Goal: Transaction & Acquisition: Purchase product/service

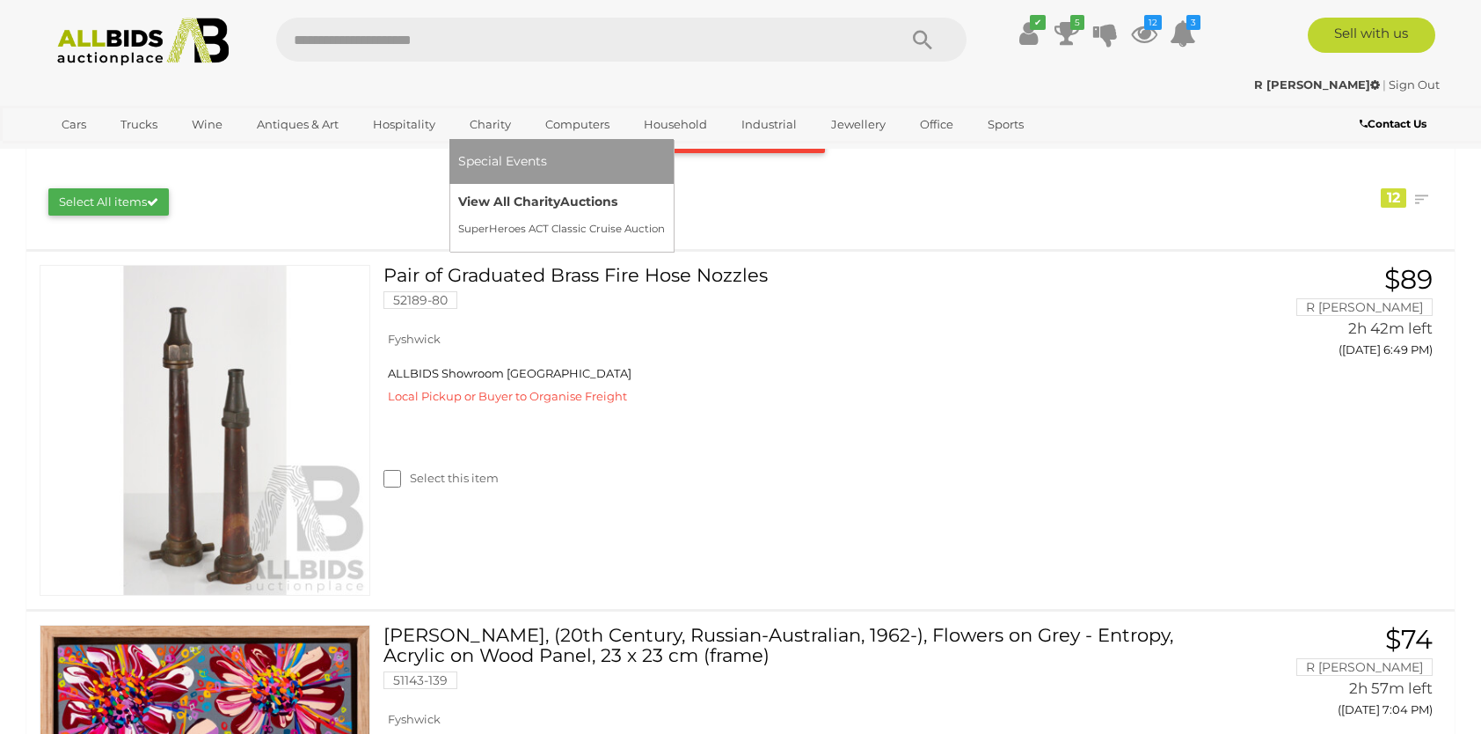
scroll to position [264, 0]
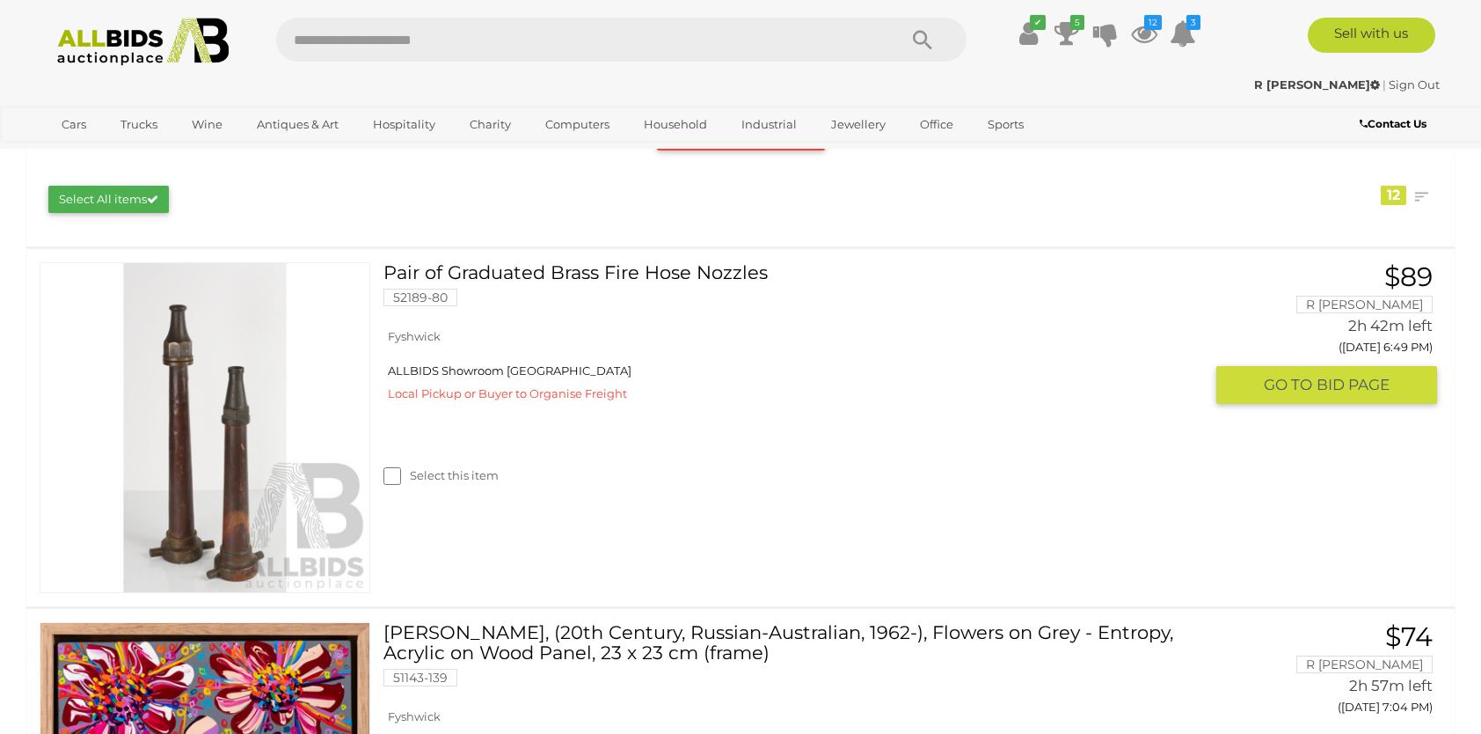
click at [201, 343] on link at bounding box center [205, 427] width 331 height 331
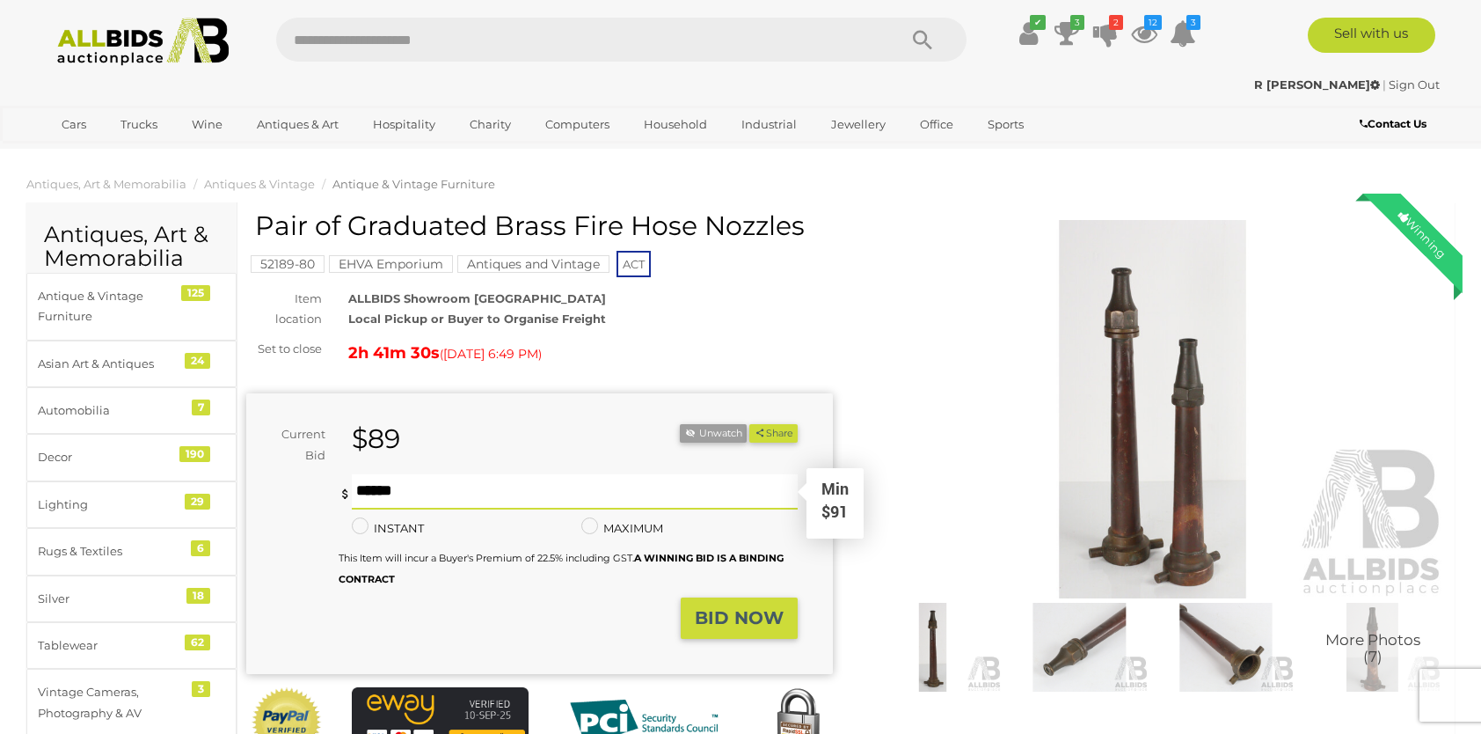
click at [413, 493] on input "text" at bounding box center [575, 491] width 447 height 35
click at [370, 486] on input "****" at bounding box center [575, 491] width 447 height 35
type input "***"
click at [734, 617] on strong "BID NOW" at bounding box center [739, 617] width 89 height 21
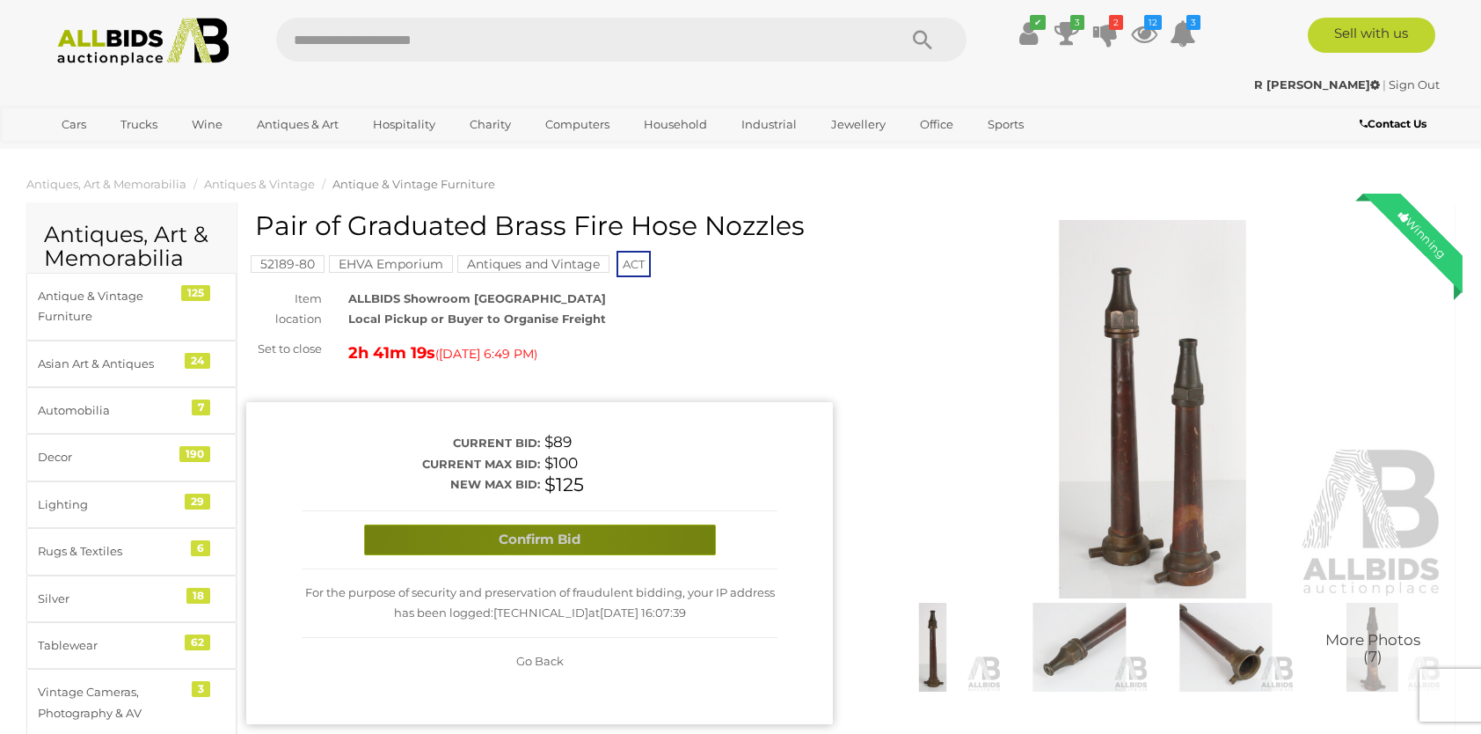
click at [544, 545] on button "Confirm Bid" at bounding box center [540, 539] width 352 height 31
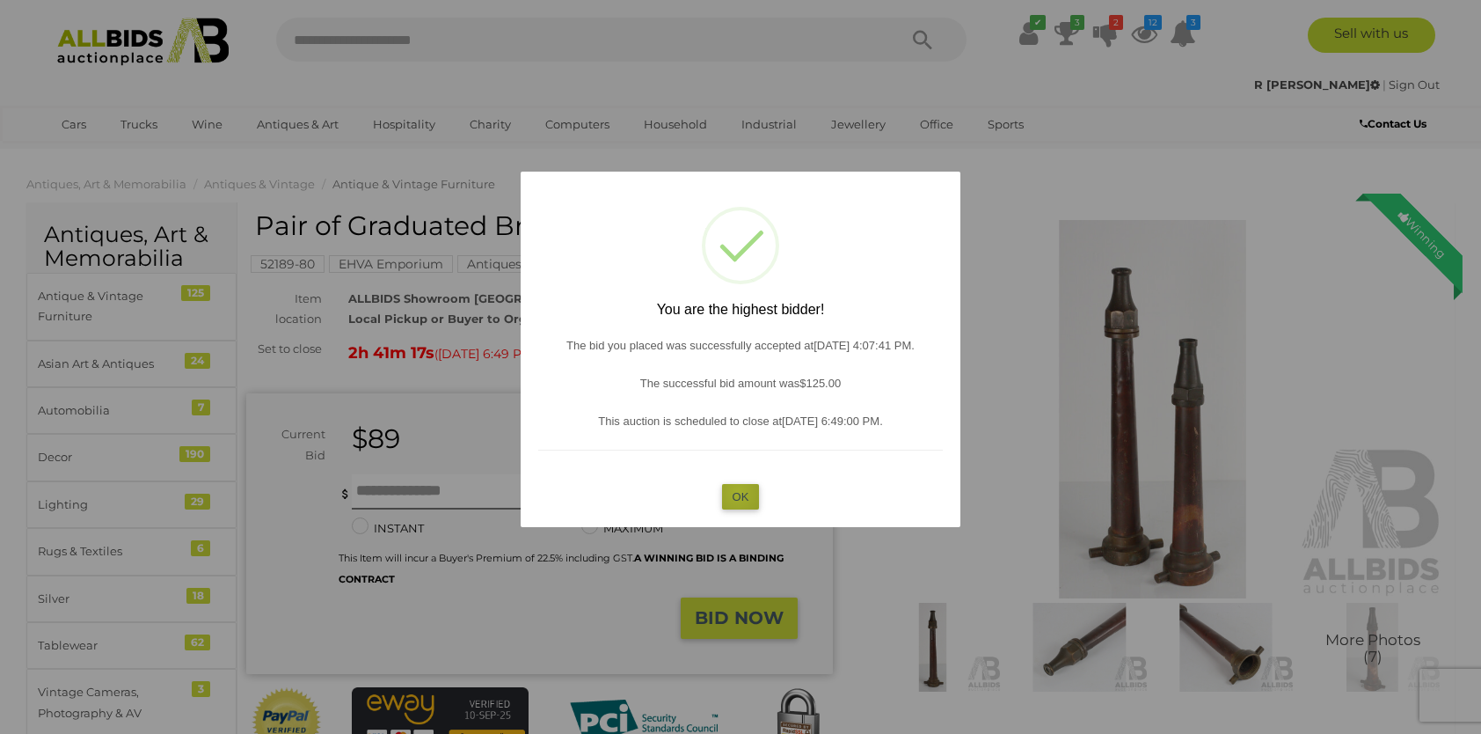
click at [738, 493] on button "OK" at bounding box center [741, 497] width 38 height 26
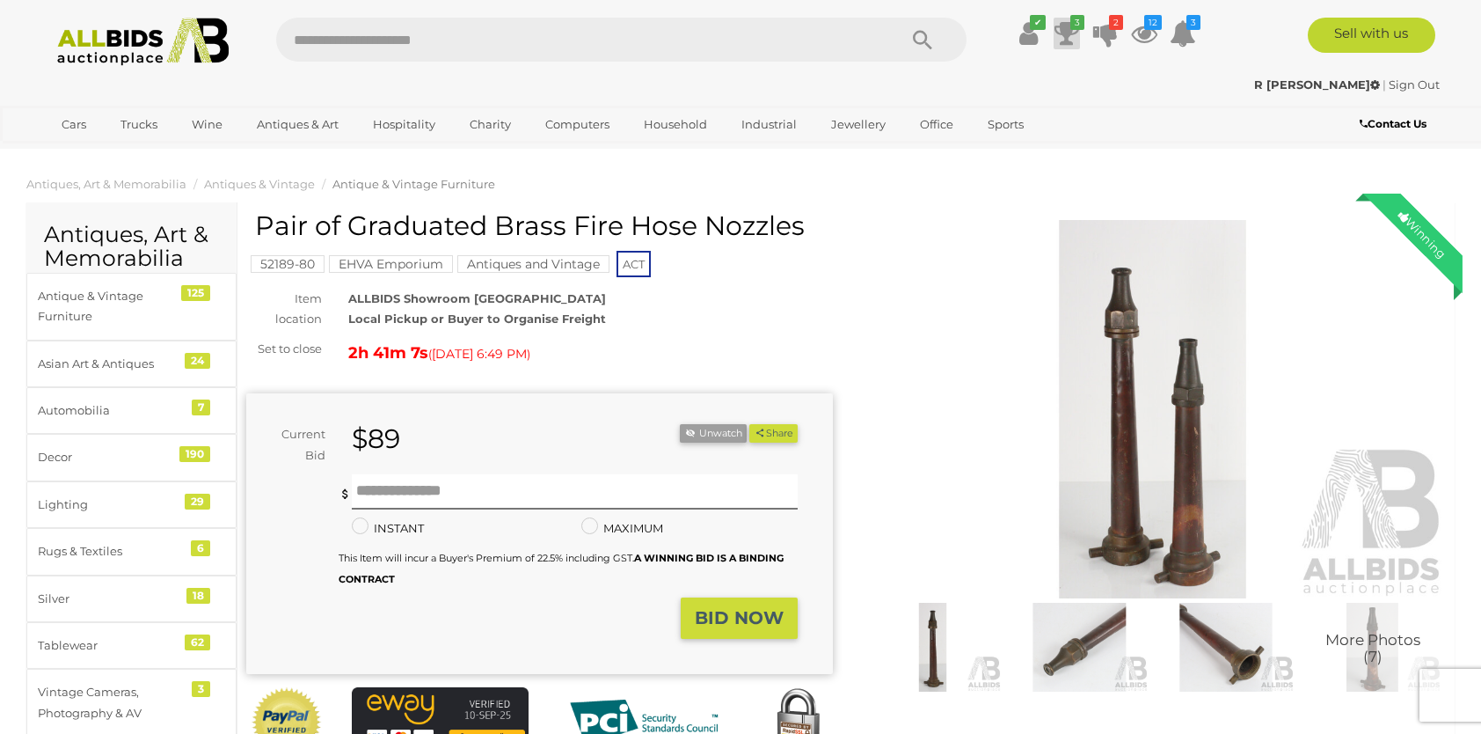
click at [1067, 30] on icon at bounding box center [1067, 34] width 25 height 32
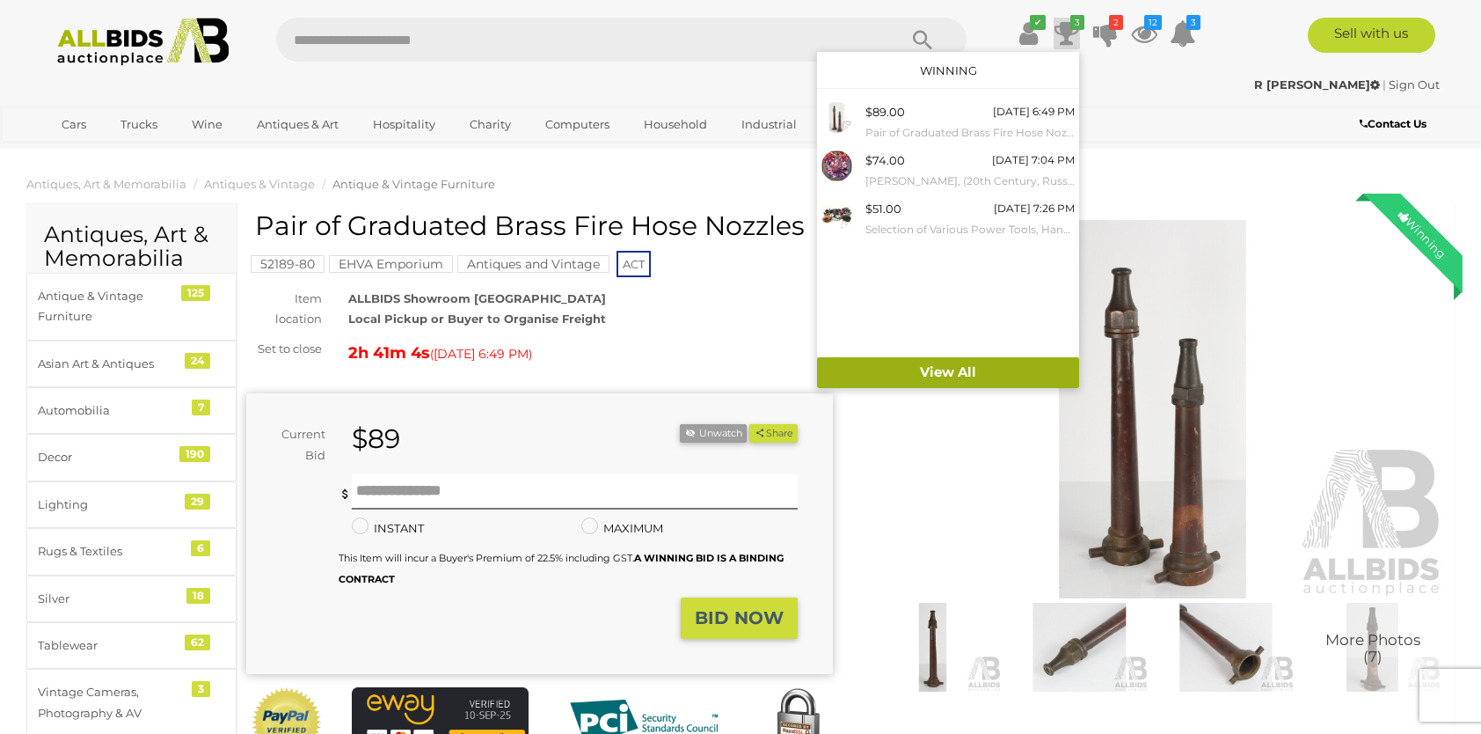
click at [956, 370] on link "View All" at bounding box center [948, 372] width 262 height 31
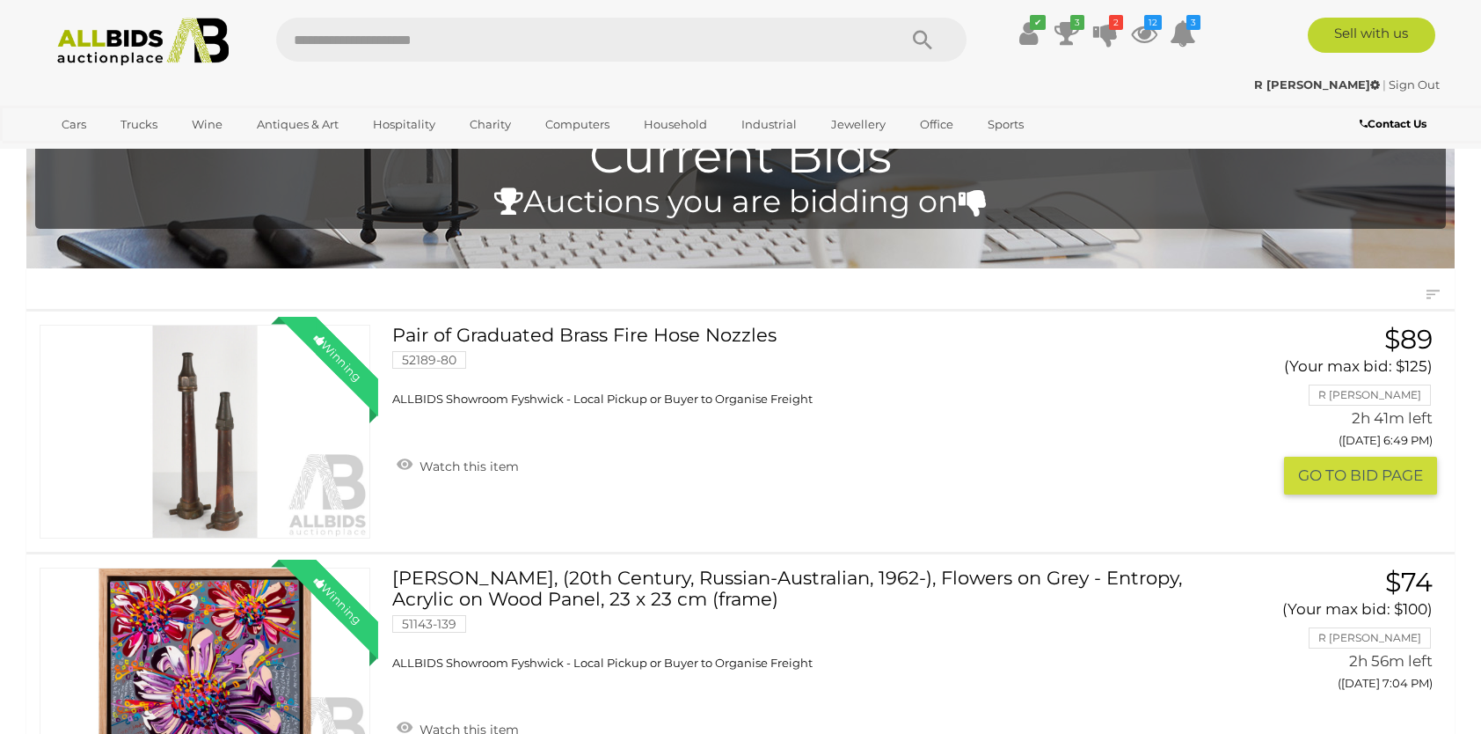
scroll to position [264, 0]
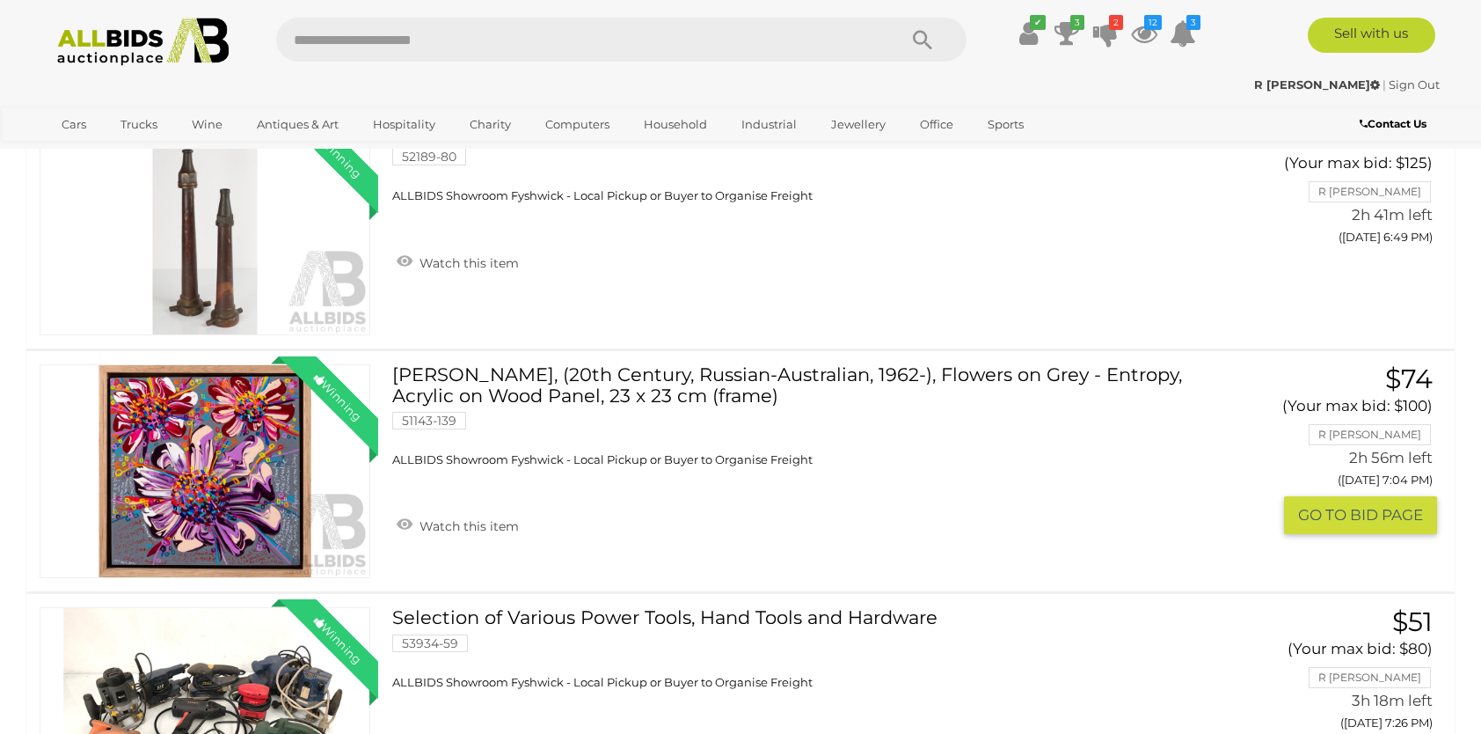
click at [245, 467] on link "Winning Outbid" at bounding box center [205, 471] width 331 height 214
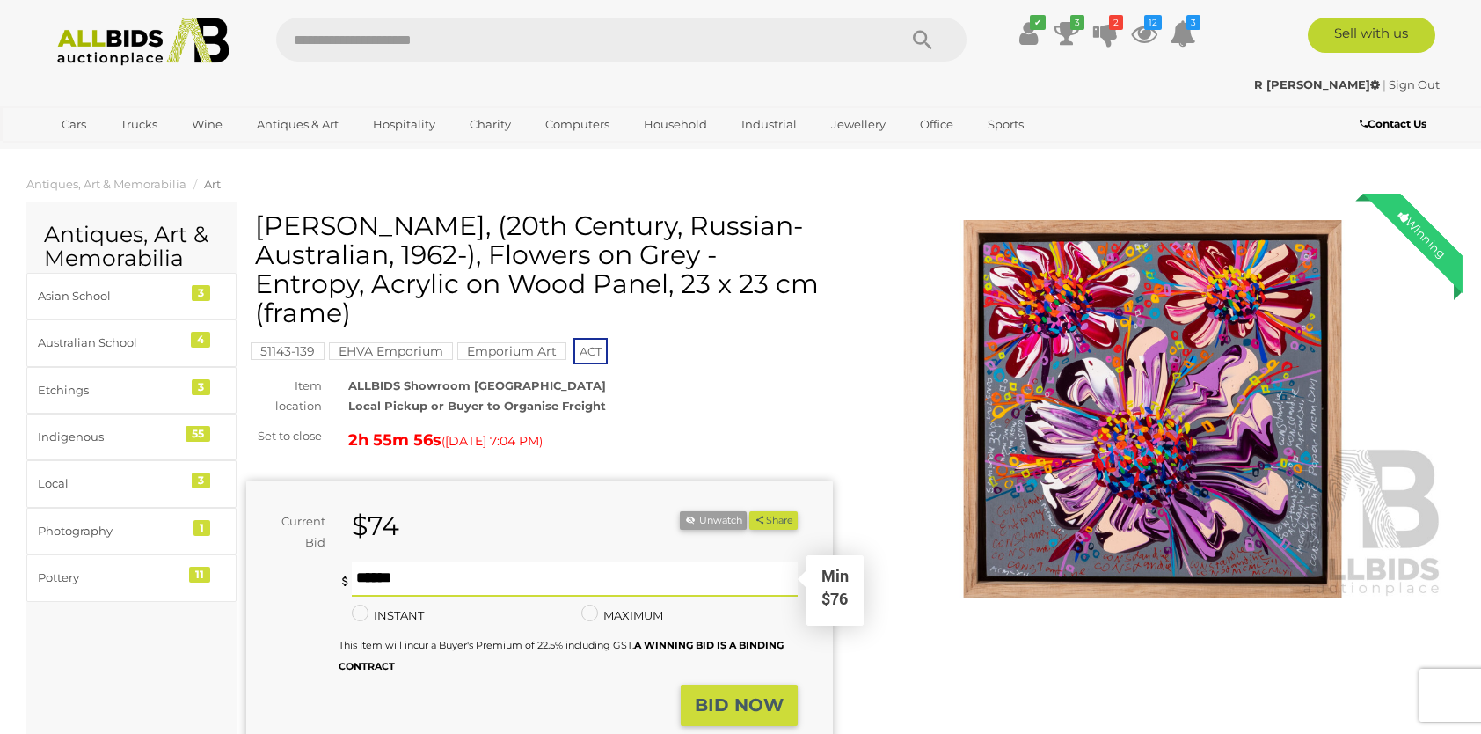
click at [420, 575] on input "text" at bounding box center [575, 578] width 447 height 35
type input "***"
click at [738, 708] on strong "BID NOW" at bounding box center [739, 704] width 89 height 21
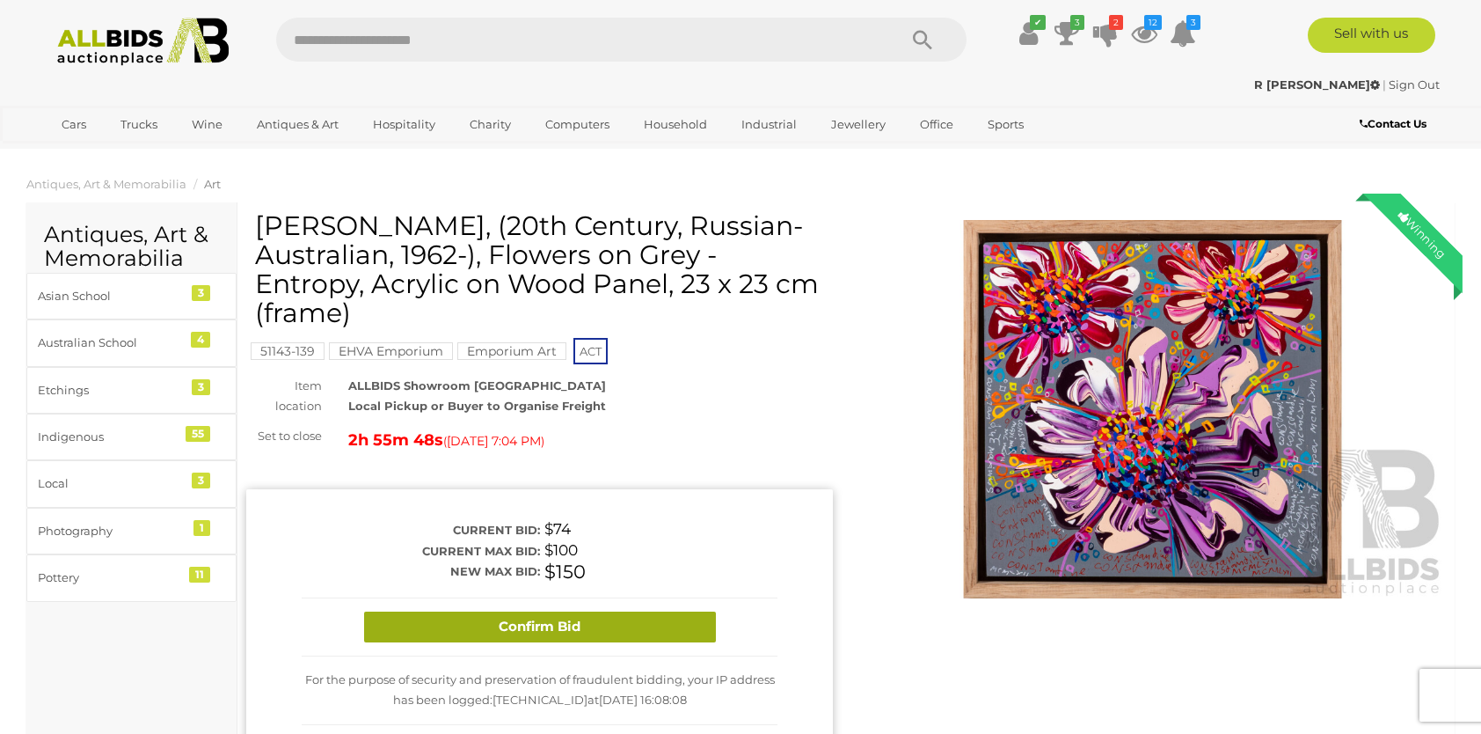
click at [548, 616] on button "Confirm Bid" at bounding box center [540, 626] width 352 height 31
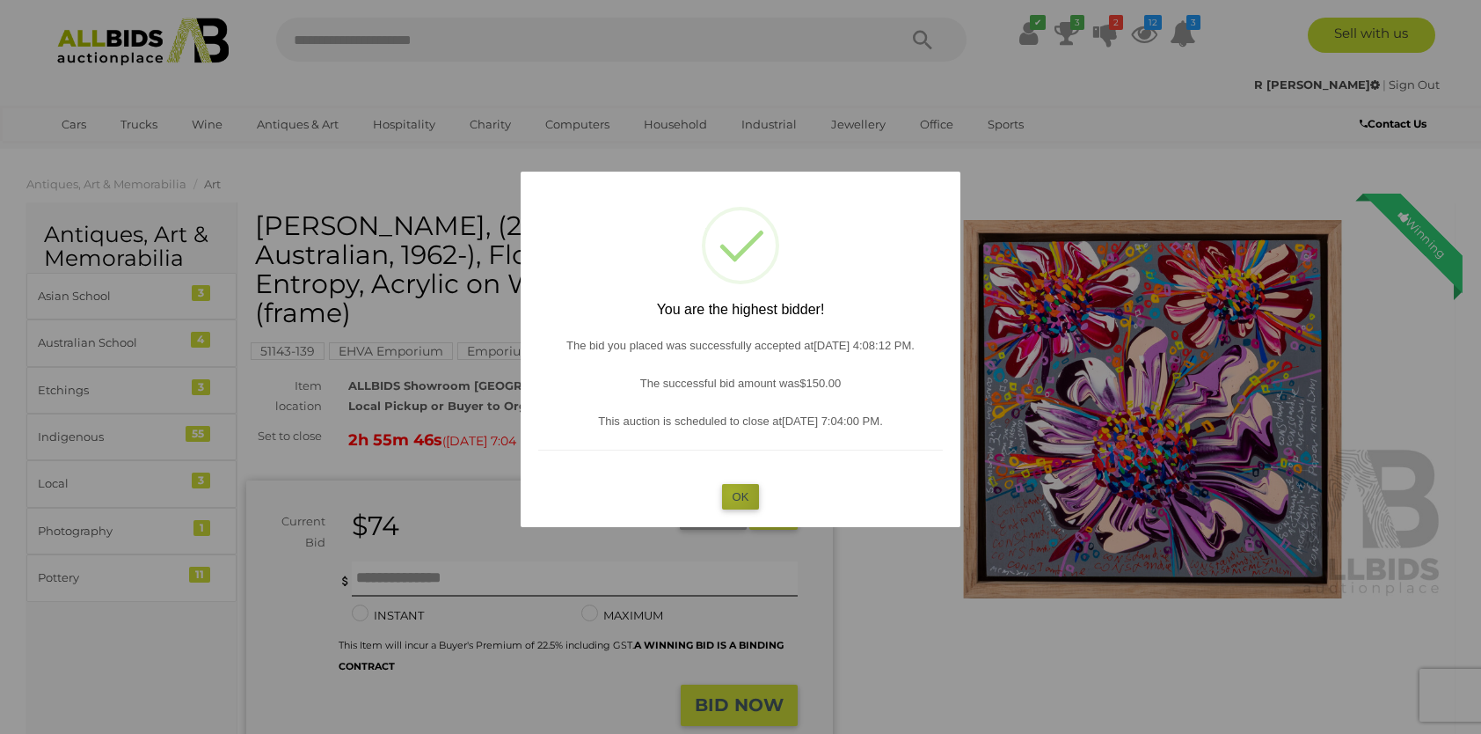
click at [732, 493] on button "OK" at bounding box center [741, 497] width 38 height 26
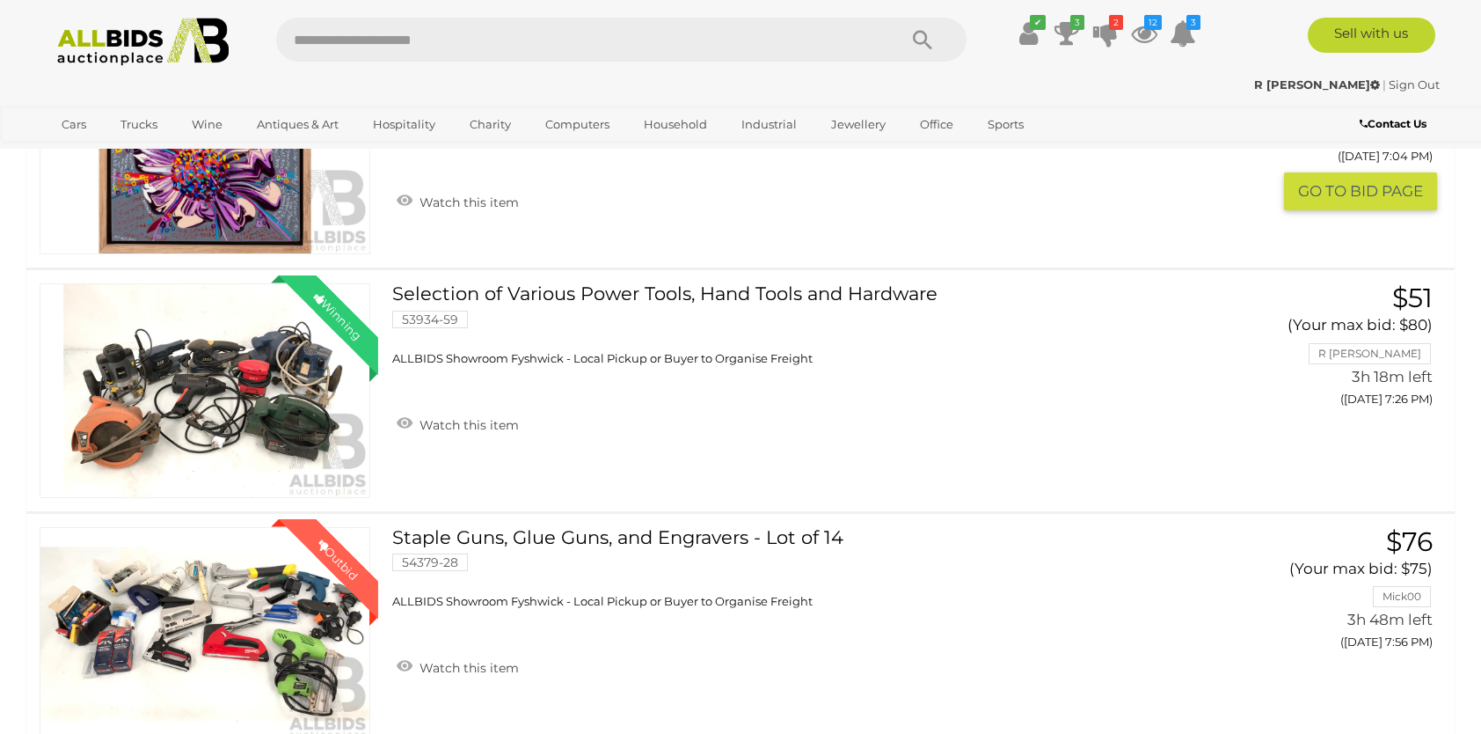
scroll to position [616, 0]
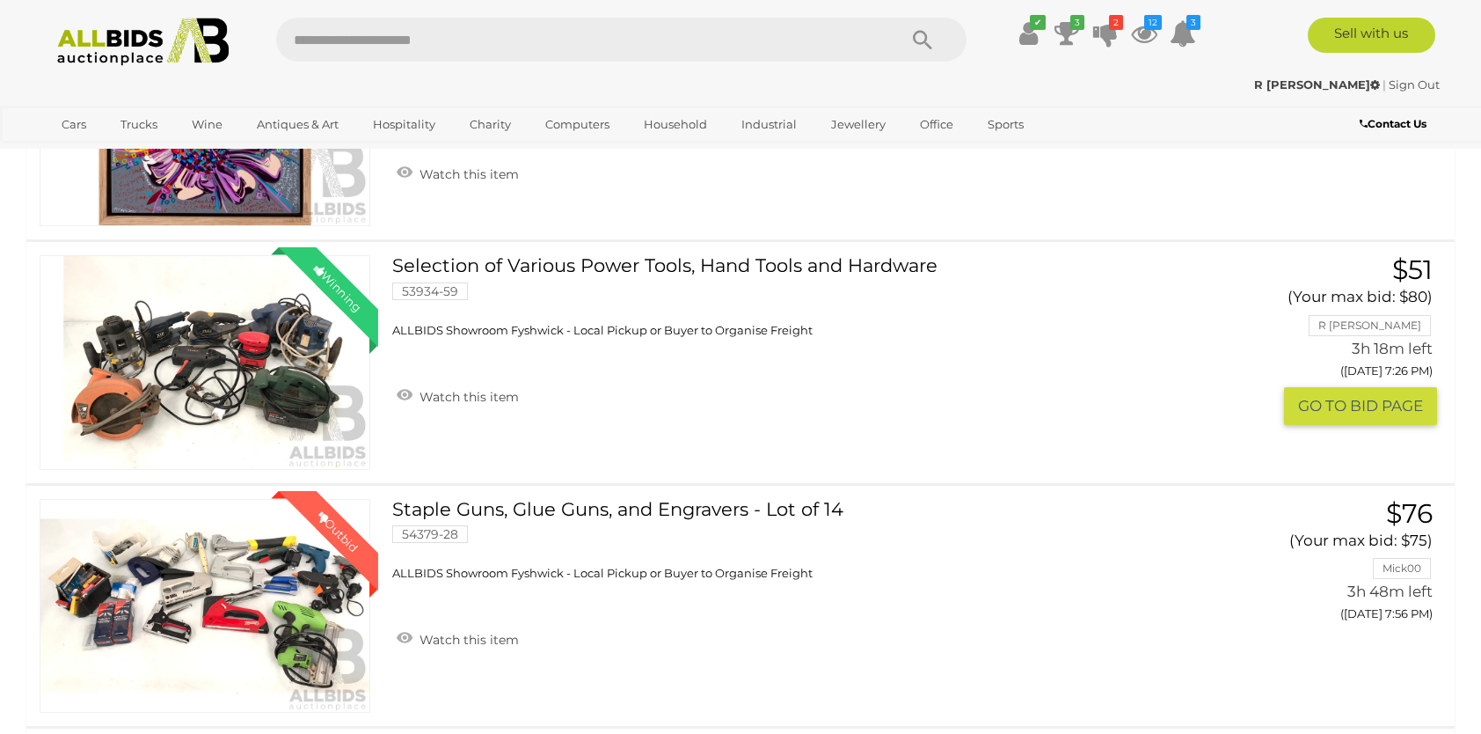
click at [170, 359] on link "Winning Outbid" at bounding box center [205, 362] width 331 height 214
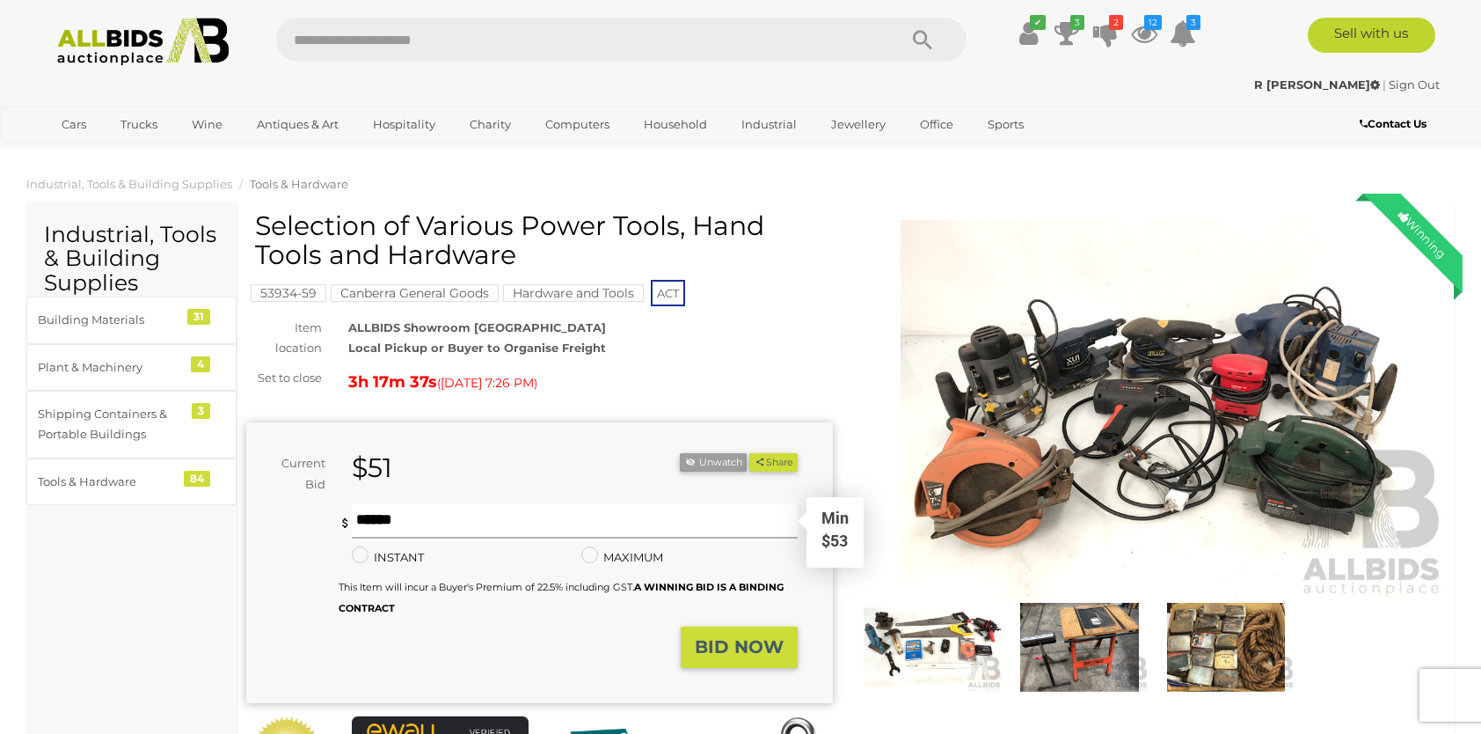
click at [413, 522] on input "text" at bounding box center [575, 520] width 447 height 35
type input "***"
click at [729, 641] on strong "BID NOW" at bounding box center [739, 646] width 89 height 21
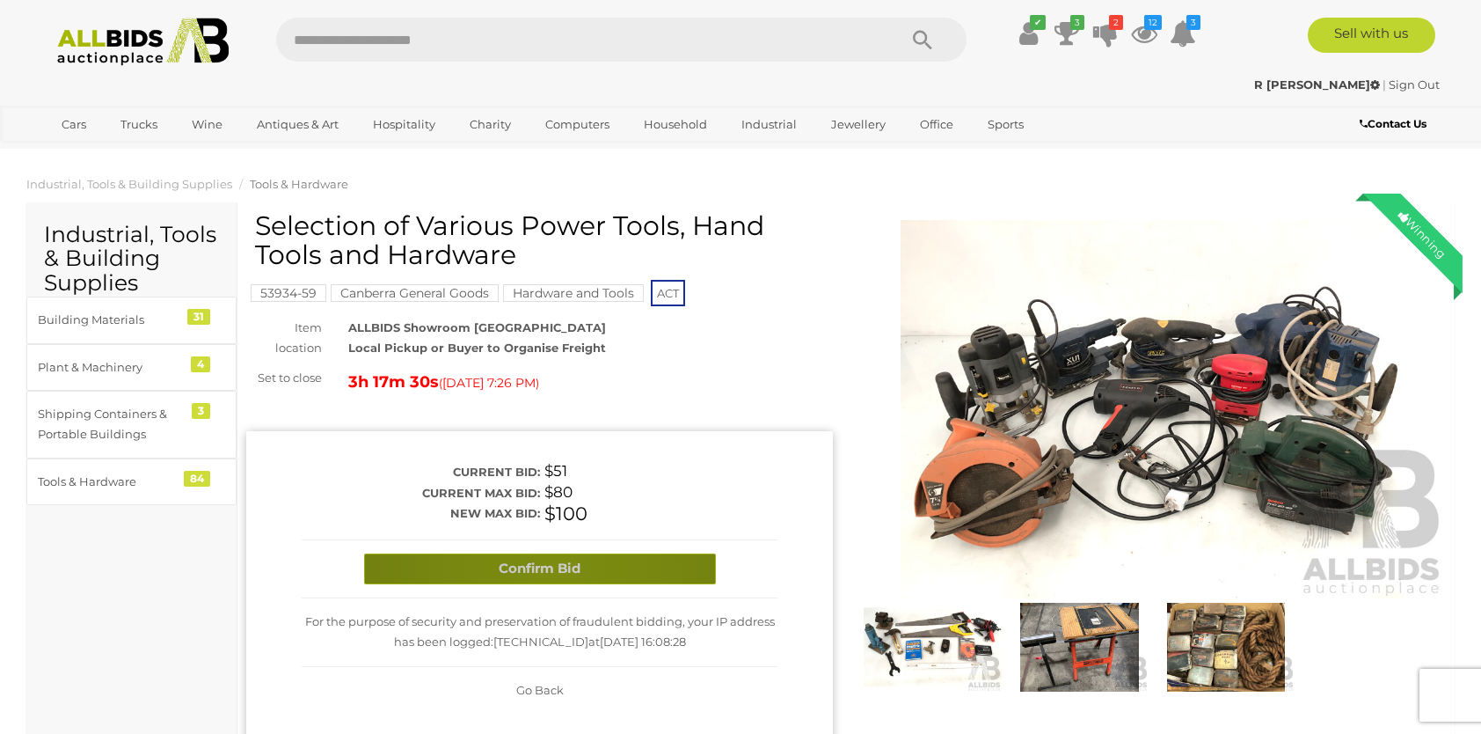
click at [554, 566] on button "Confirm Bid" at bounding box center [540, 568] width 352 height 31
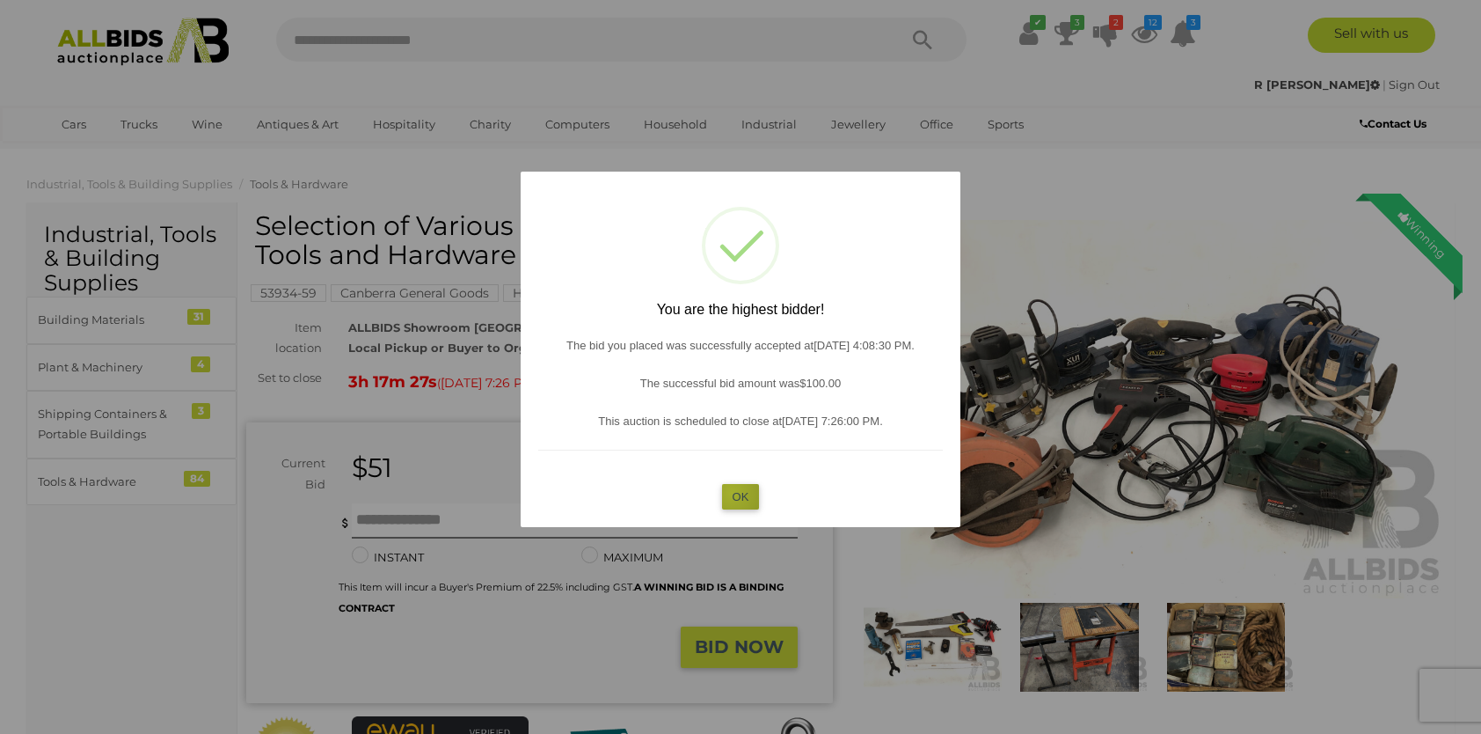
click at [732, 493] on button "OK" at bounding box center [741, 497] width 38 height 26
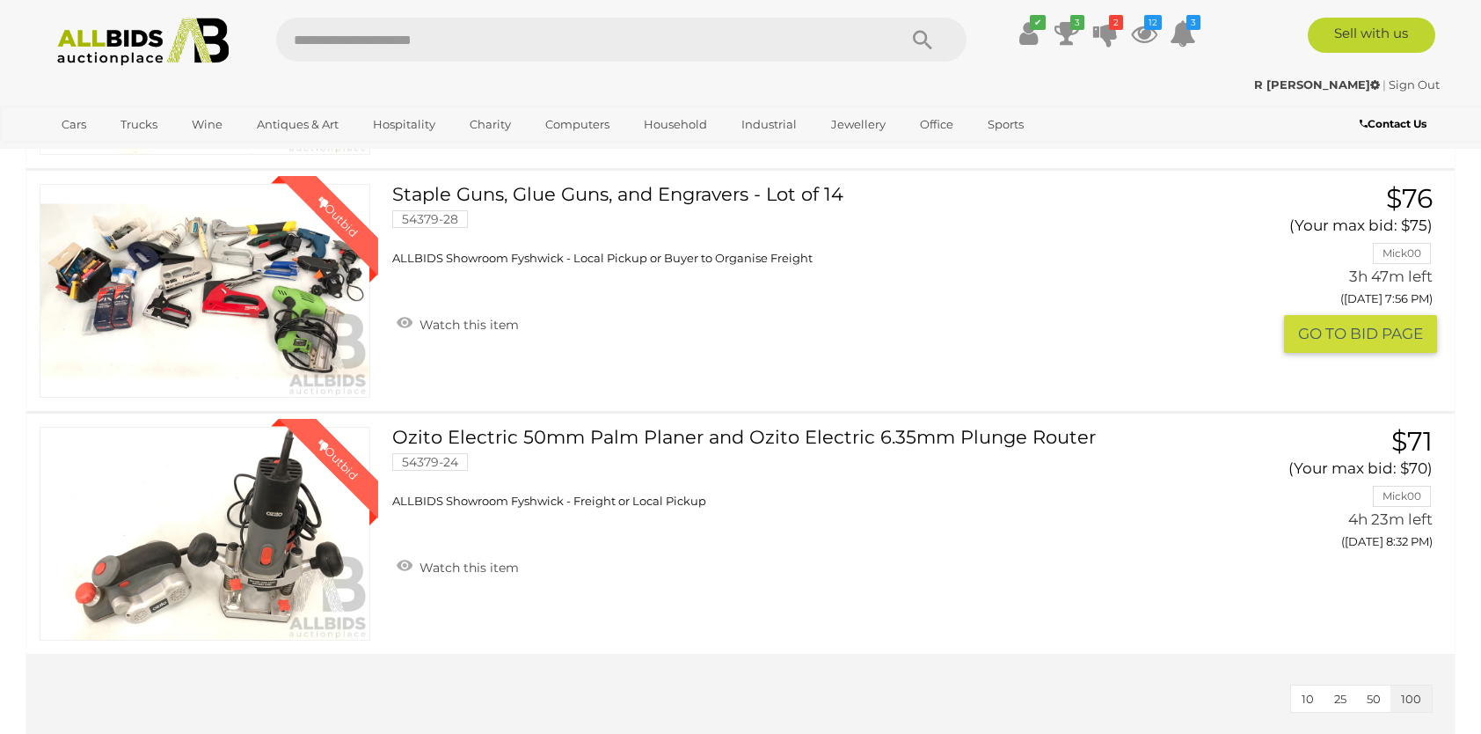
scroll to position [932, 0]
click at [260, 281] on link "Winning Outbid" at bounding box center [205, 290] width 331 height 214
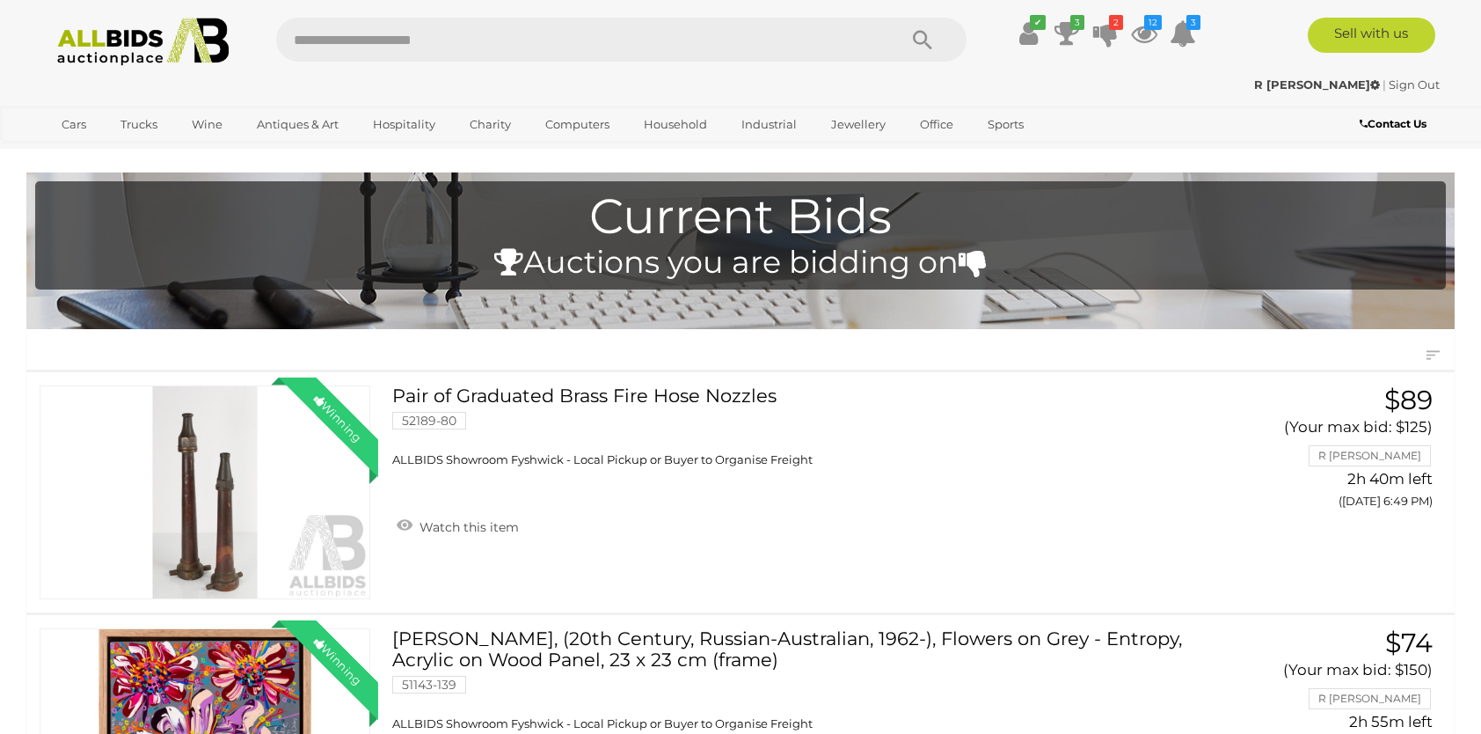
scroll to position [932, 0]
